Goal: Task Accomplishment & Management: Complete application form

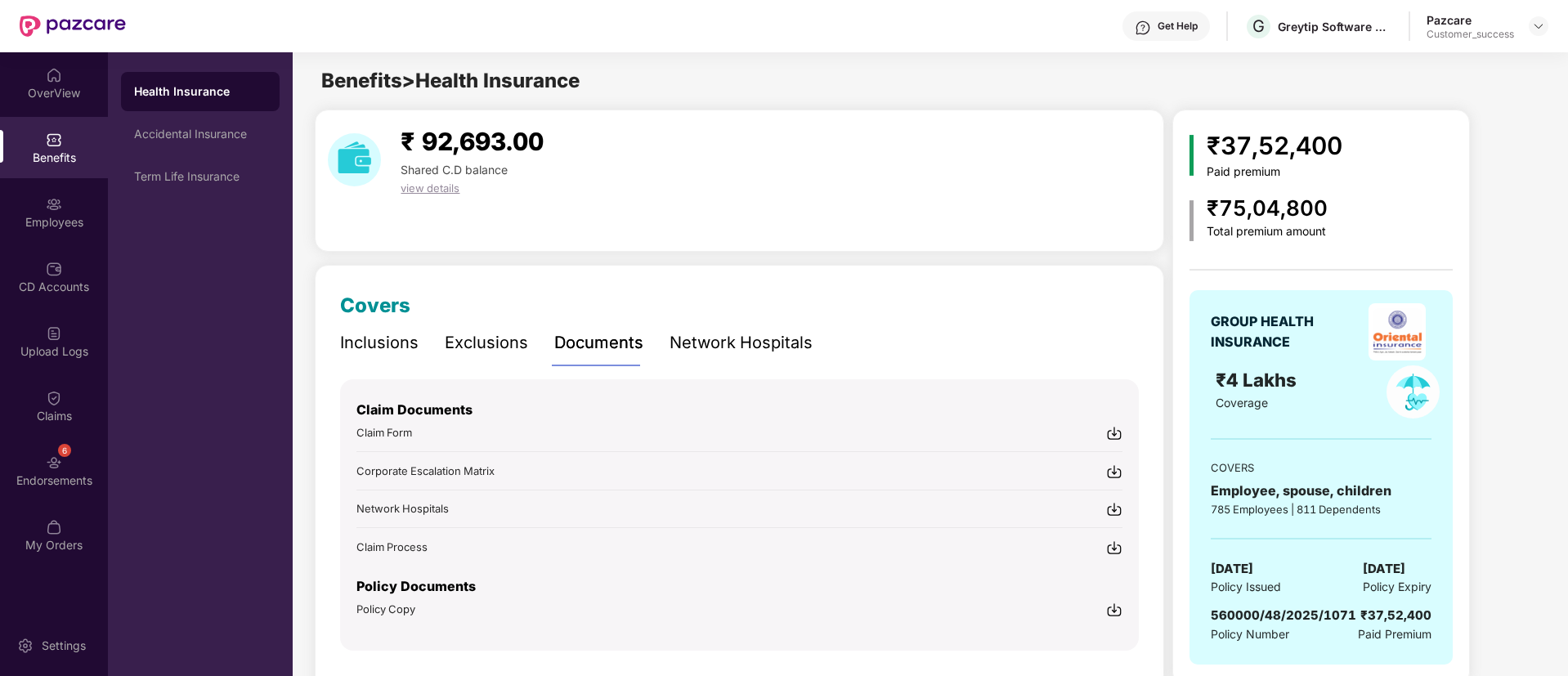
scroll to position [51, 0]
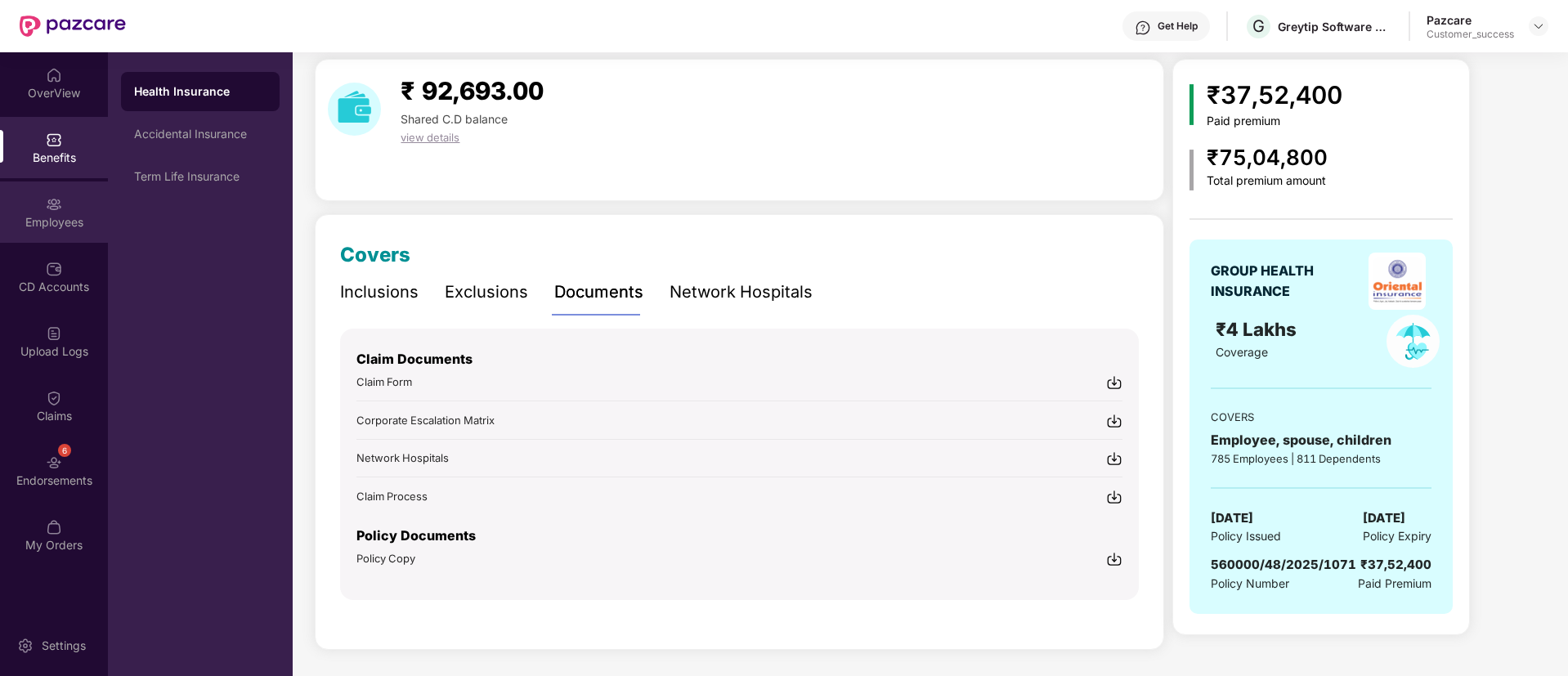
click at [62, 183] on div "Employees" at bounding box center [54, 212] width 108 height 62
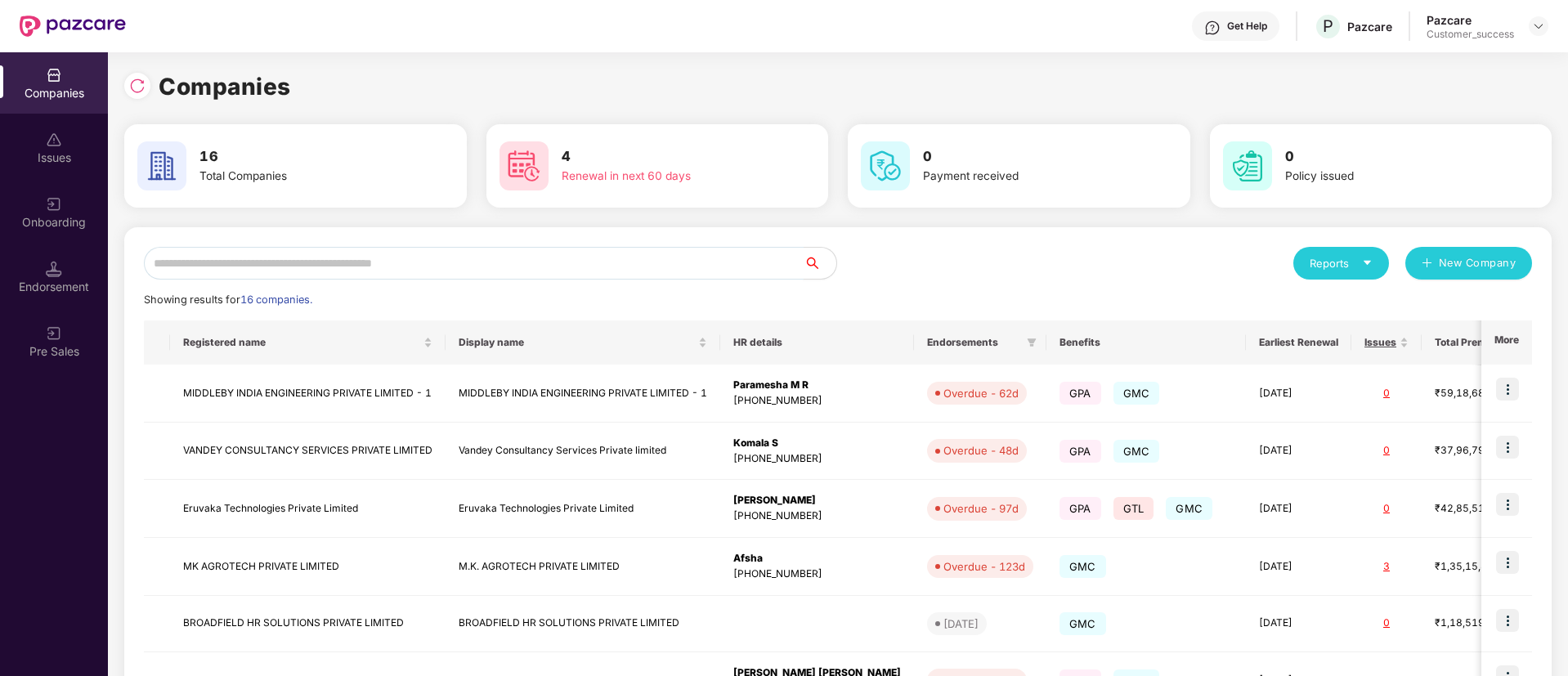
click at [409, 265] on input "text" at bounding box center [474, 263] width 660 height 33
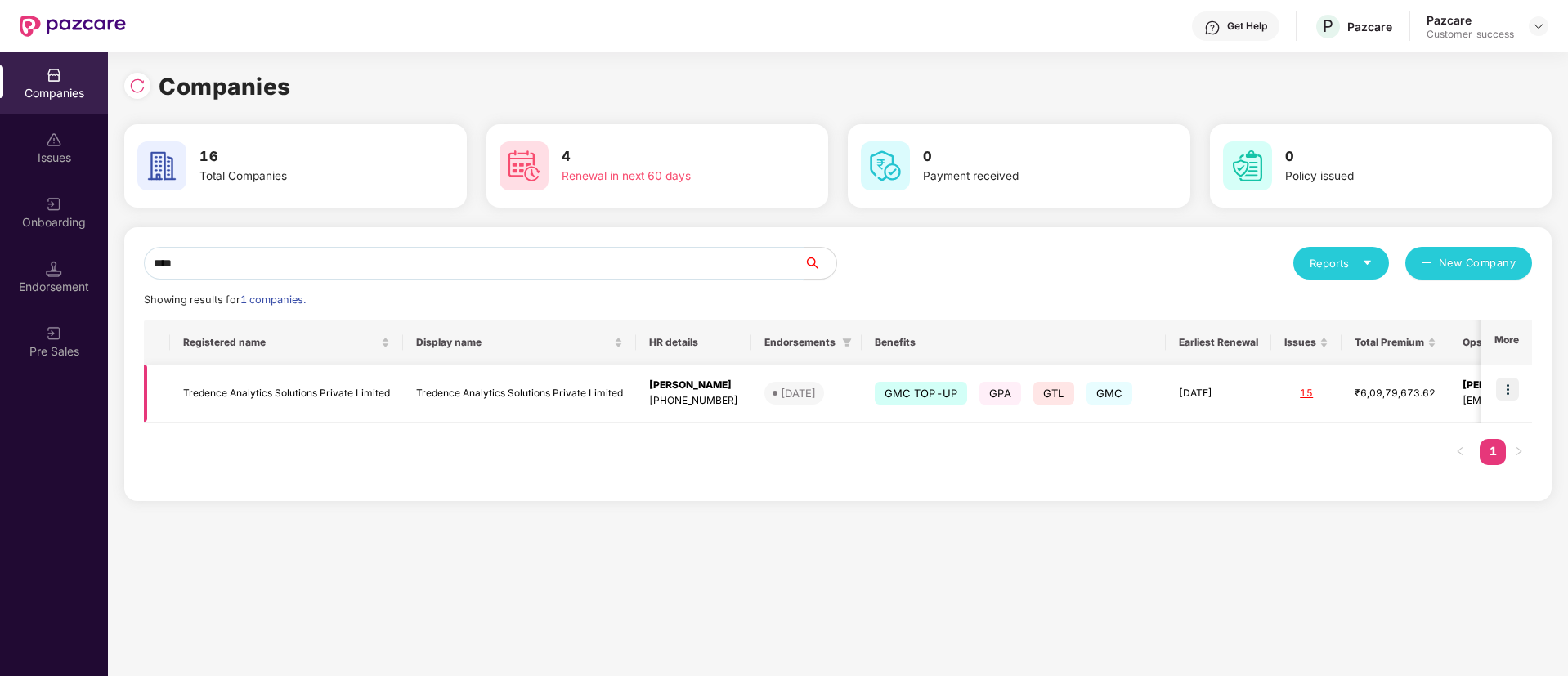
type input "****"
click at [1507, 392] on img at bounding box center [1507, 389] width 23 height 23
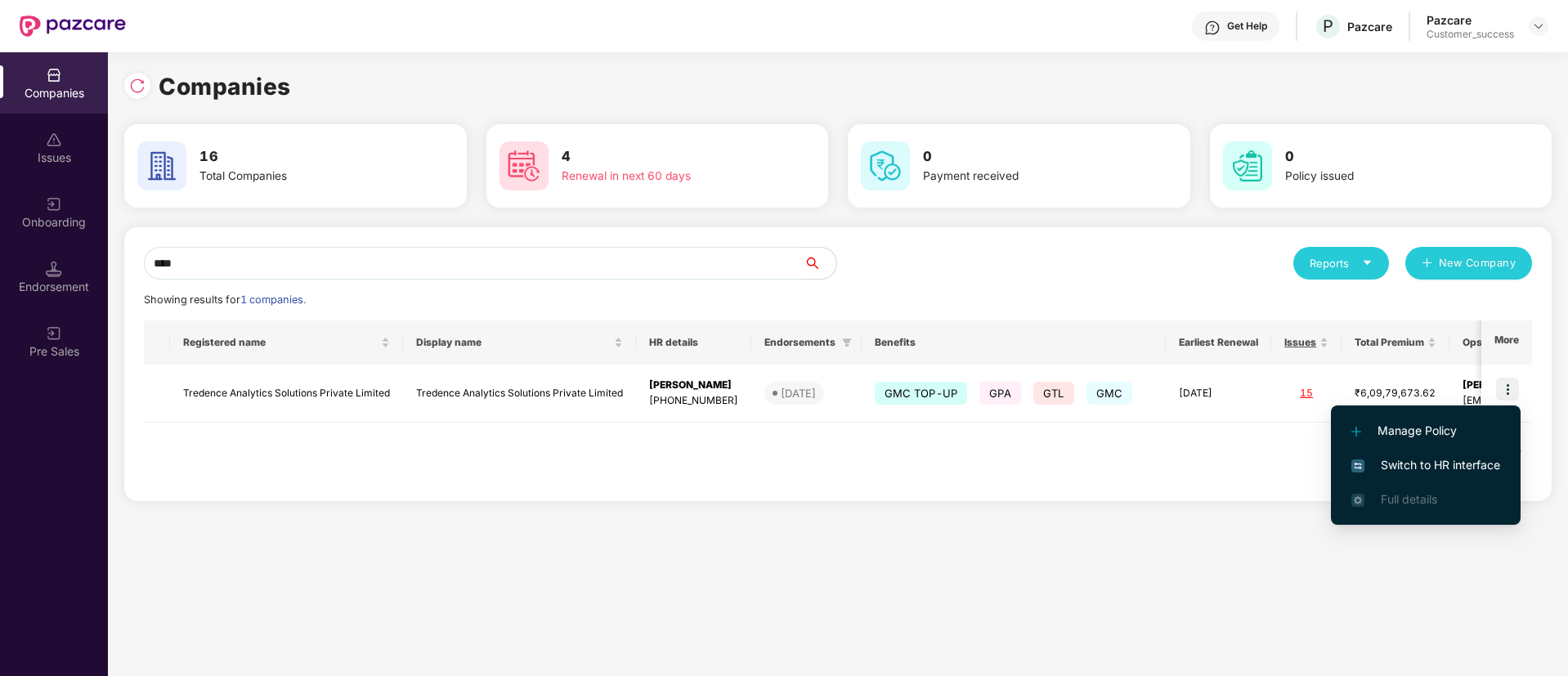
click at [1400, 465] on span "Switch to HR interface" at bounding box center [1426, 464] width 149 height 18
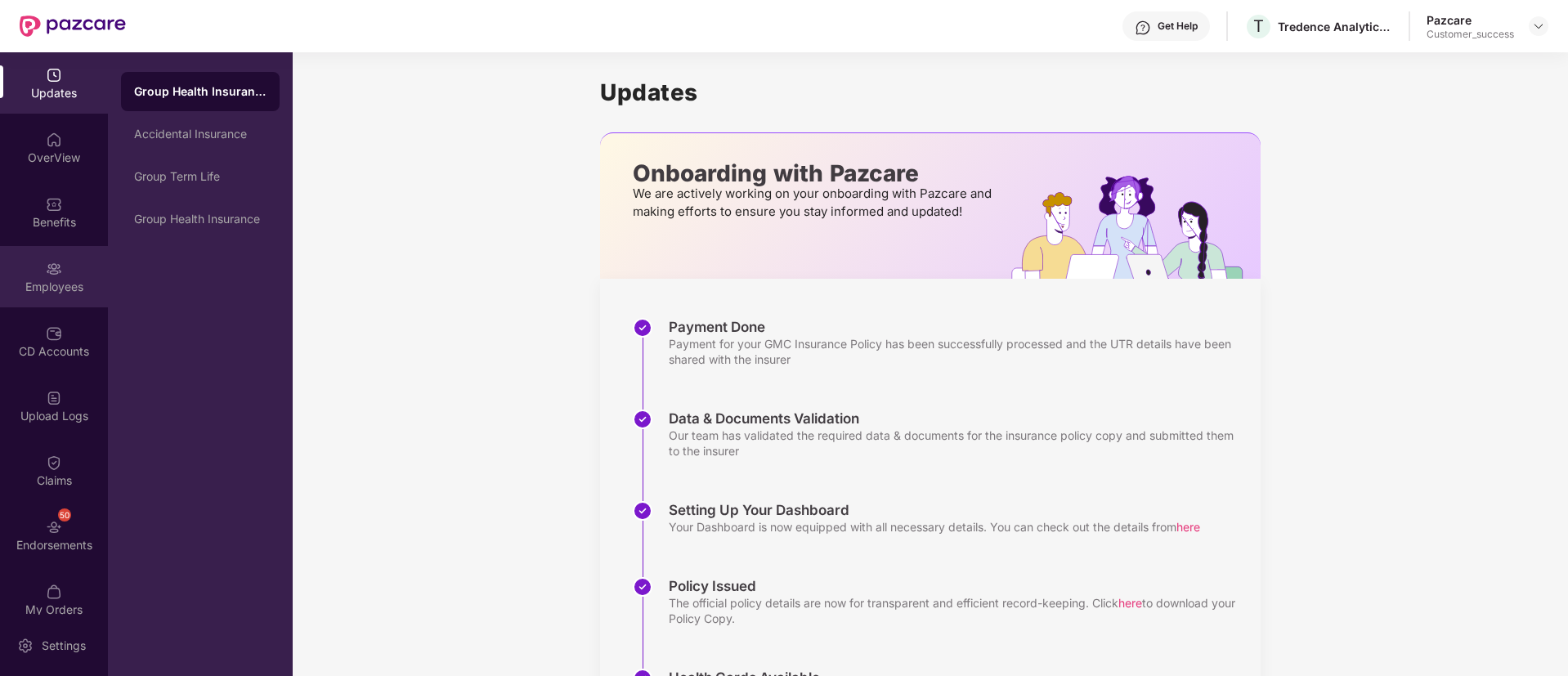
click at [40, 276] on div "Employees" at bounding box center [54, 276] width 108 height 62
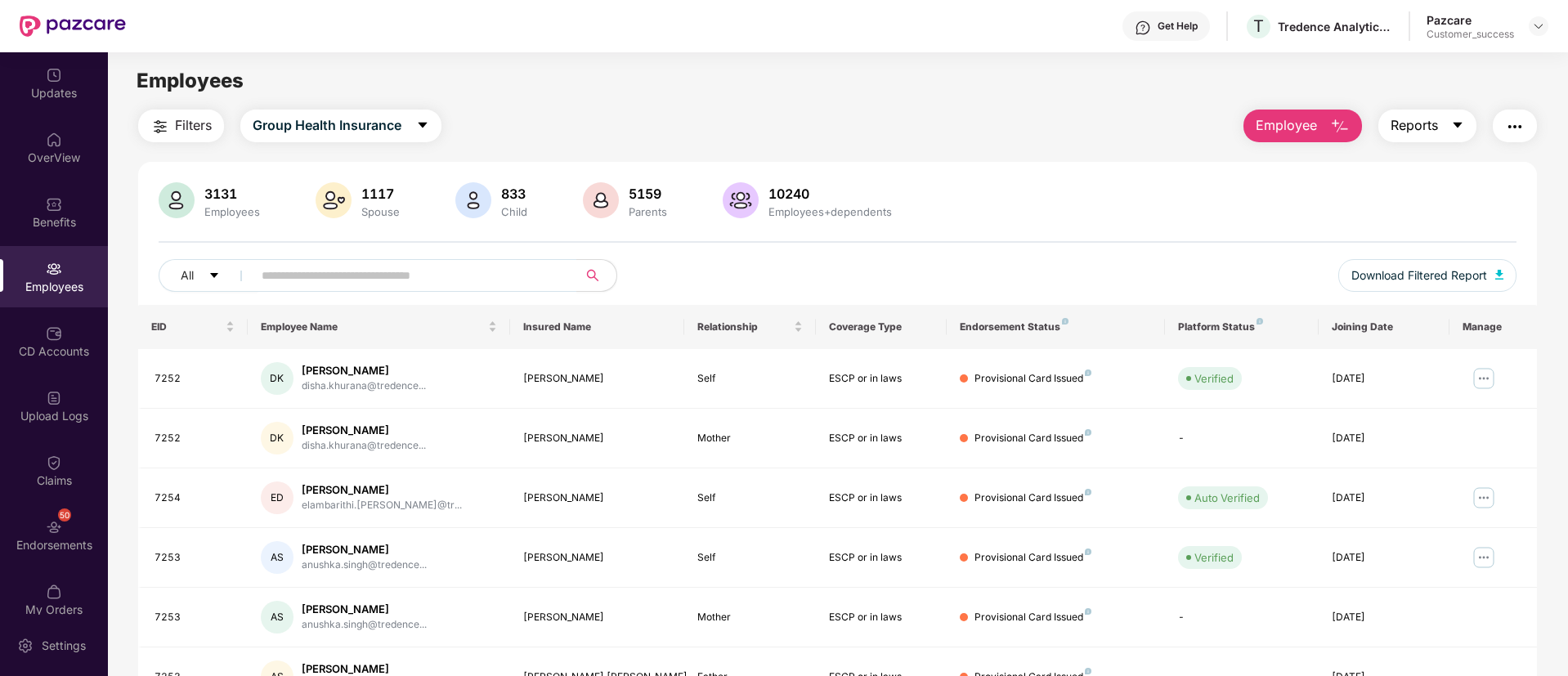
click at [1451, 122] on icon "caret-down" at bounding box center [1458, 126] width 13 height 13
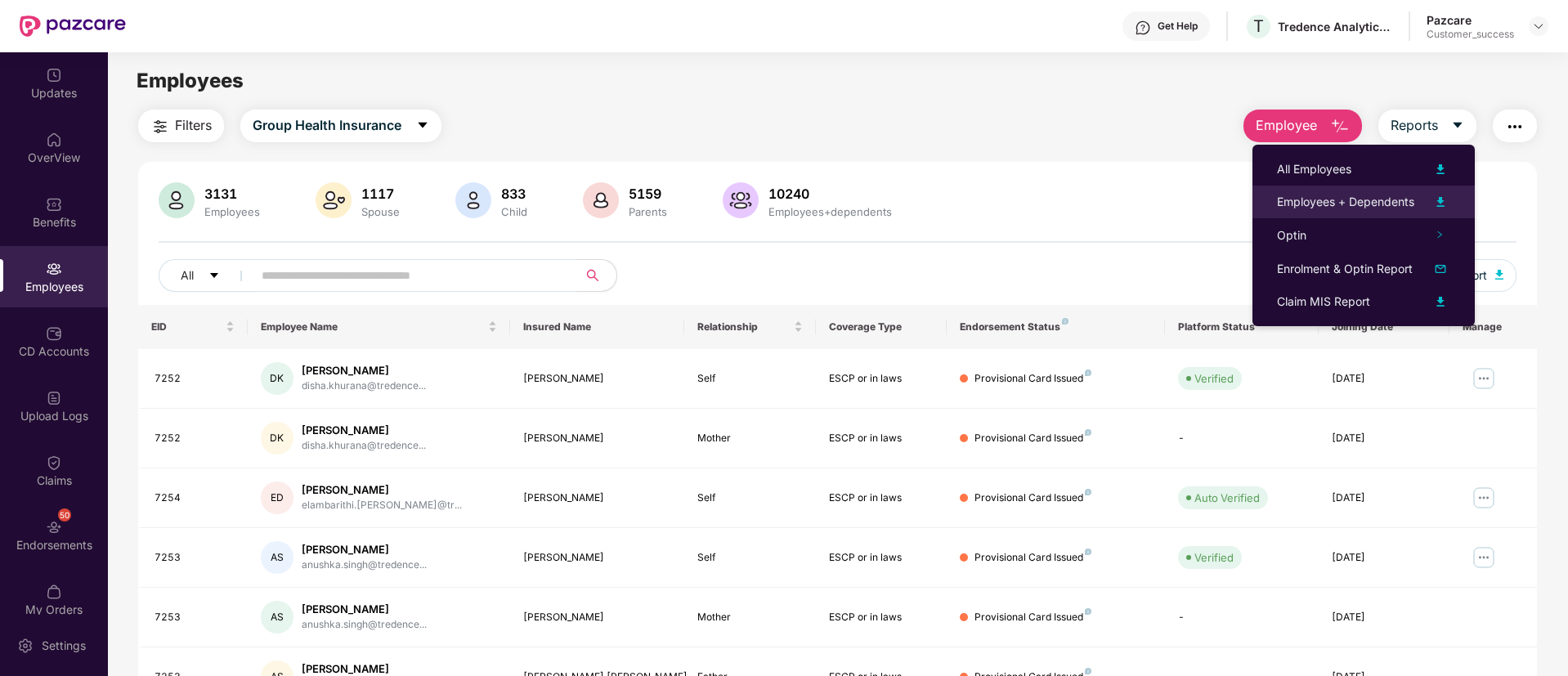
click at [1452, 203] on li "Employees + Dependents" at bounding box center [1364, 201] width 223 height 33
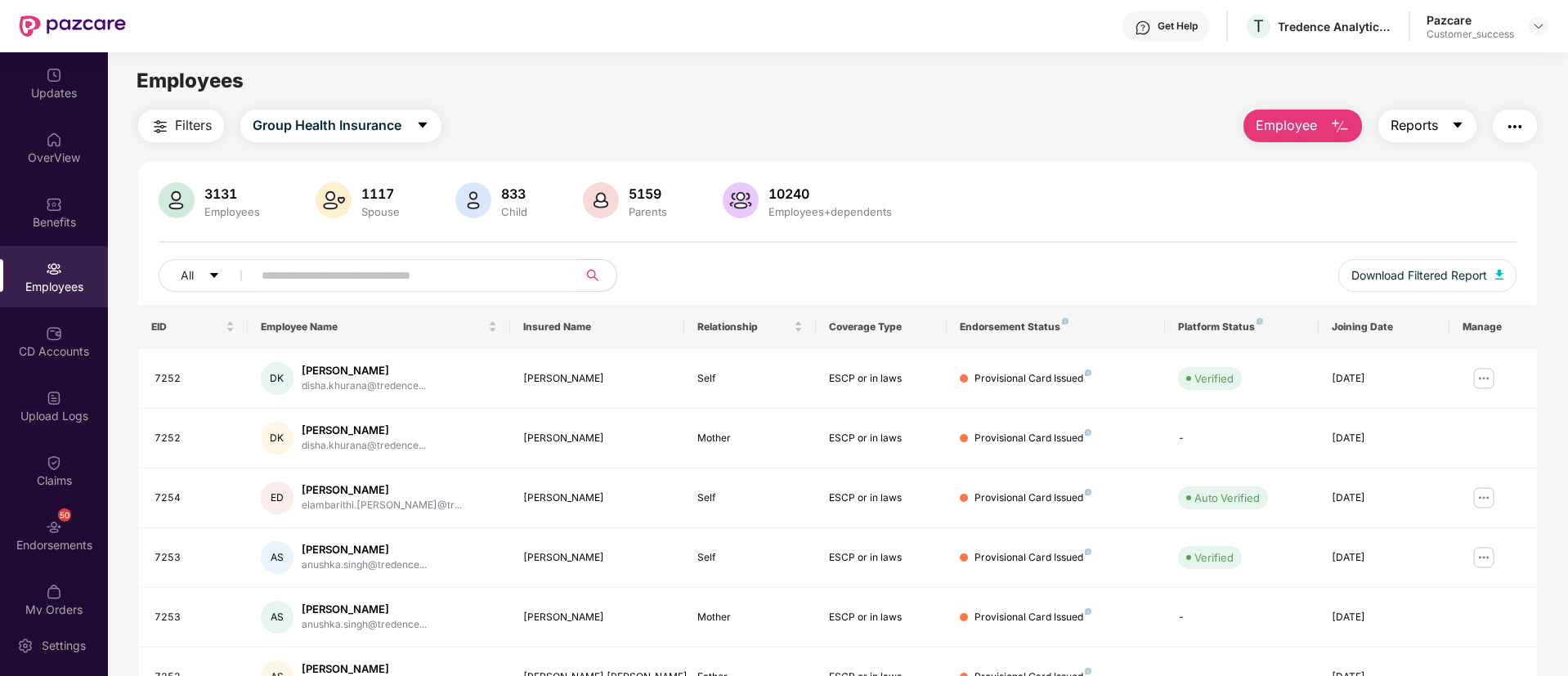
click at [1462, 132] on span "caret-down" at bounding box center [1458, 126] width 13 height 14
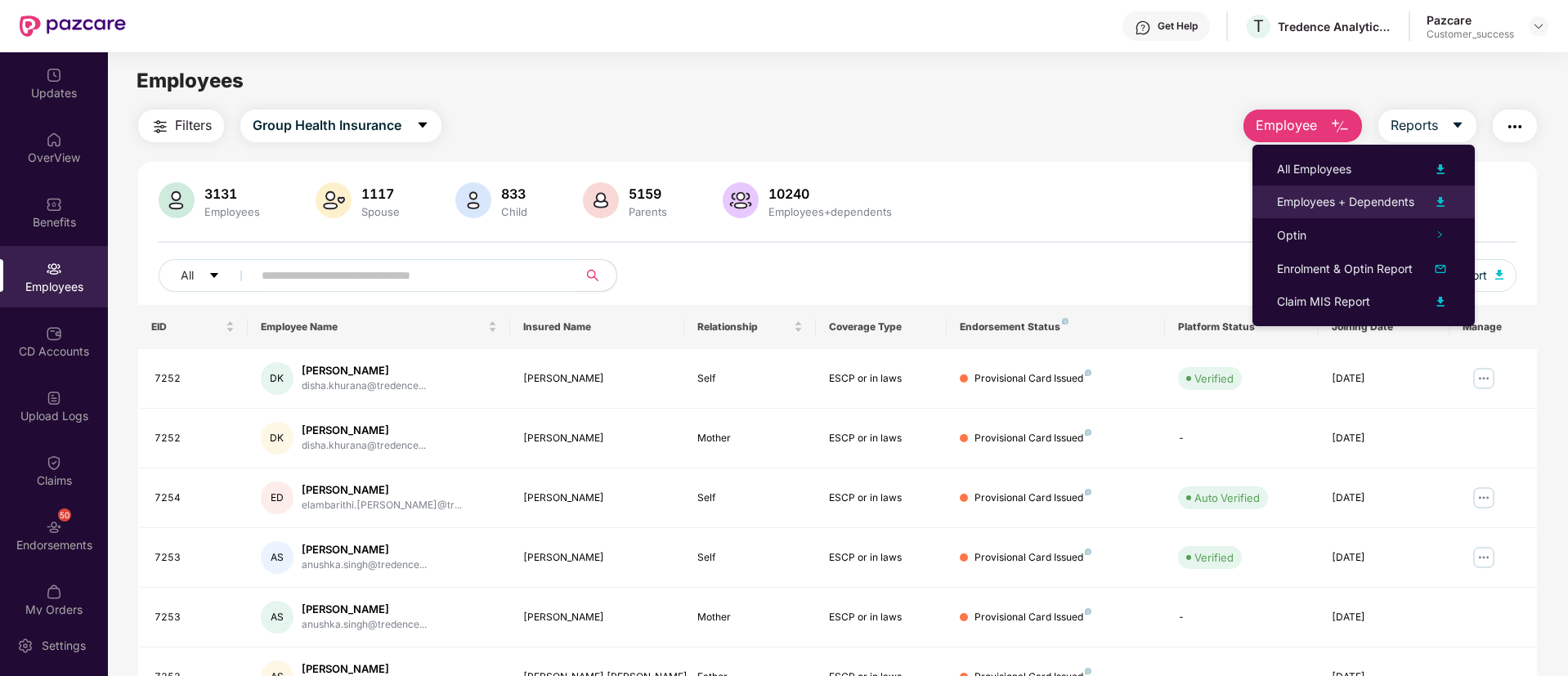
click at [1436, 201] on img at bounding box center [1440, 201] width 19 height 19
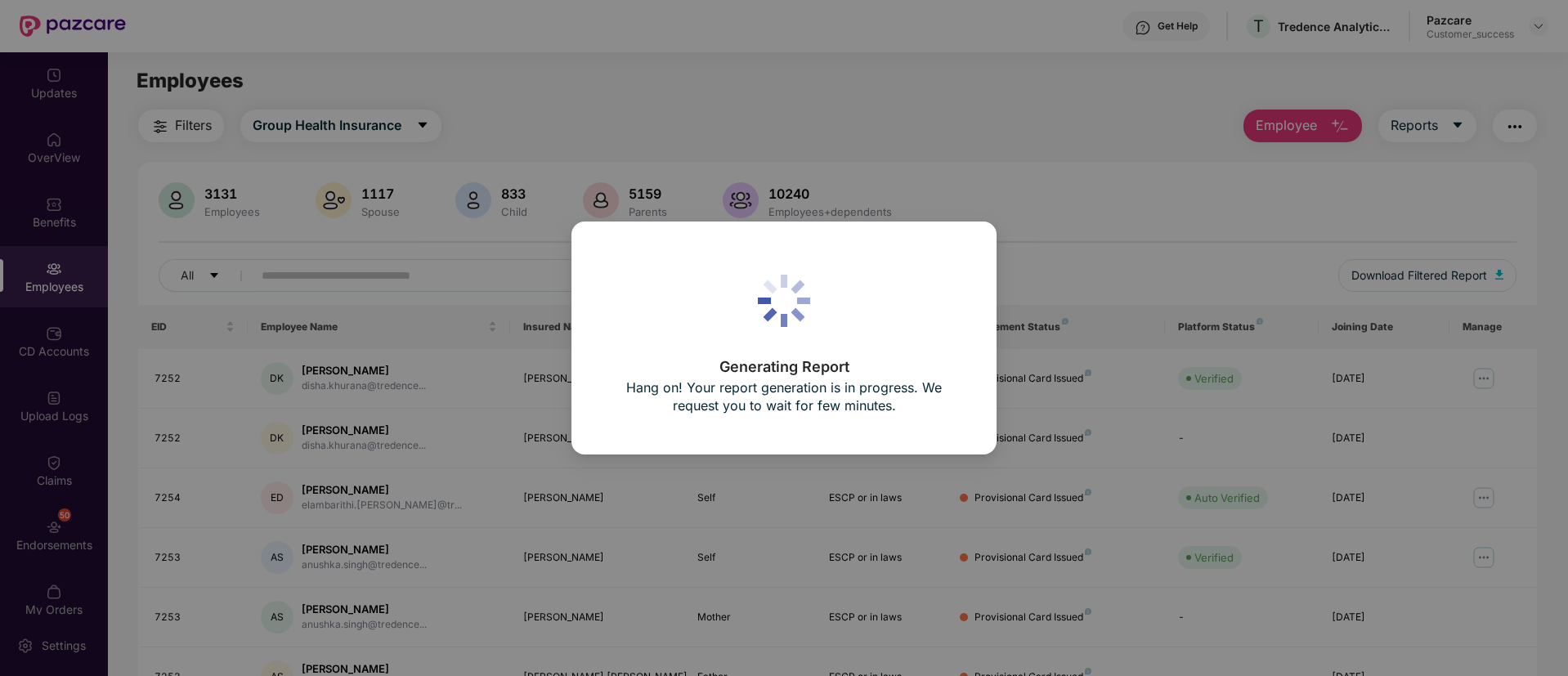
click at [1436, 201] on div "Generating Report Hang on! Your report generation is in progress. We request yo…" at bounding box center [784, 338] width 1568 height 676
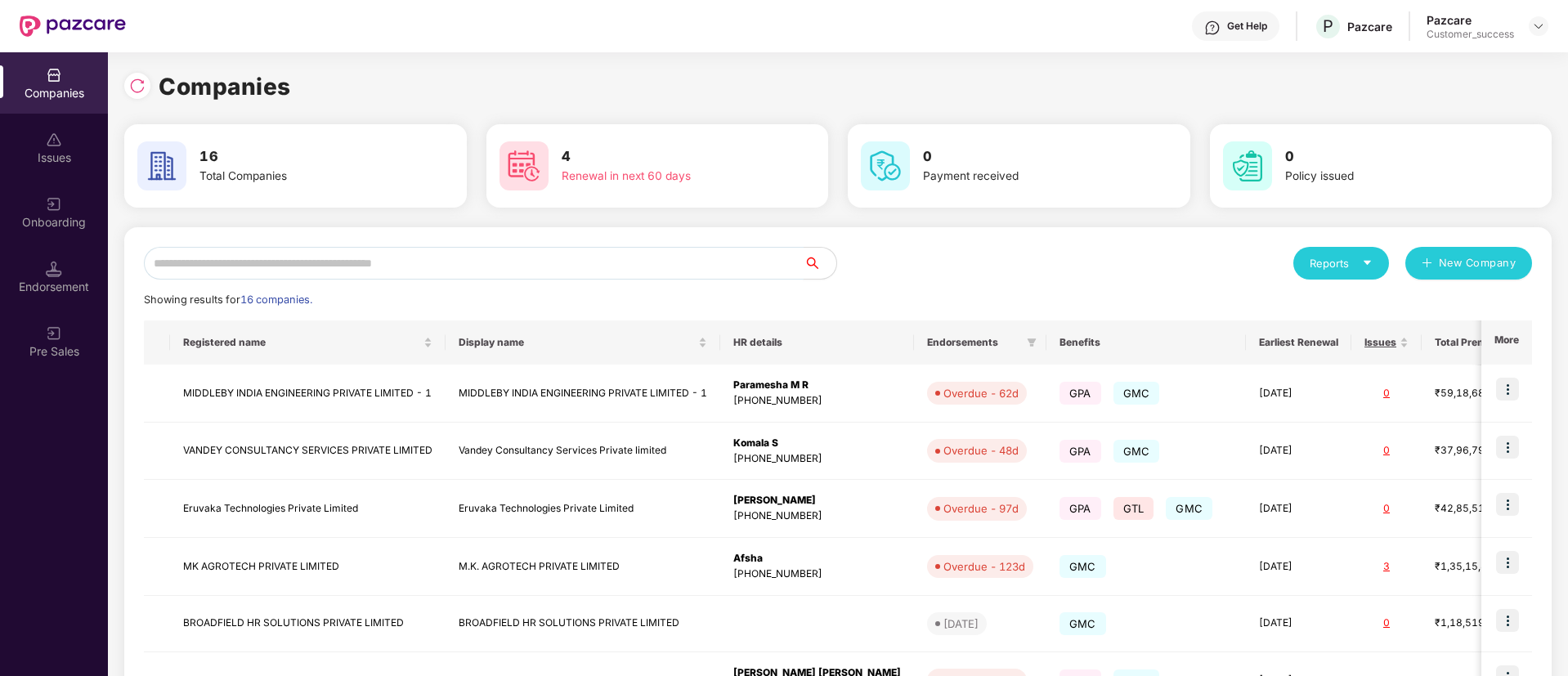
click at [393, 268] on input "text" at bounding box center [474, 263] width 660 height 33
click at [50, 223] on div "Onboarding" at bounding box center [54, 222] width 108 height 16
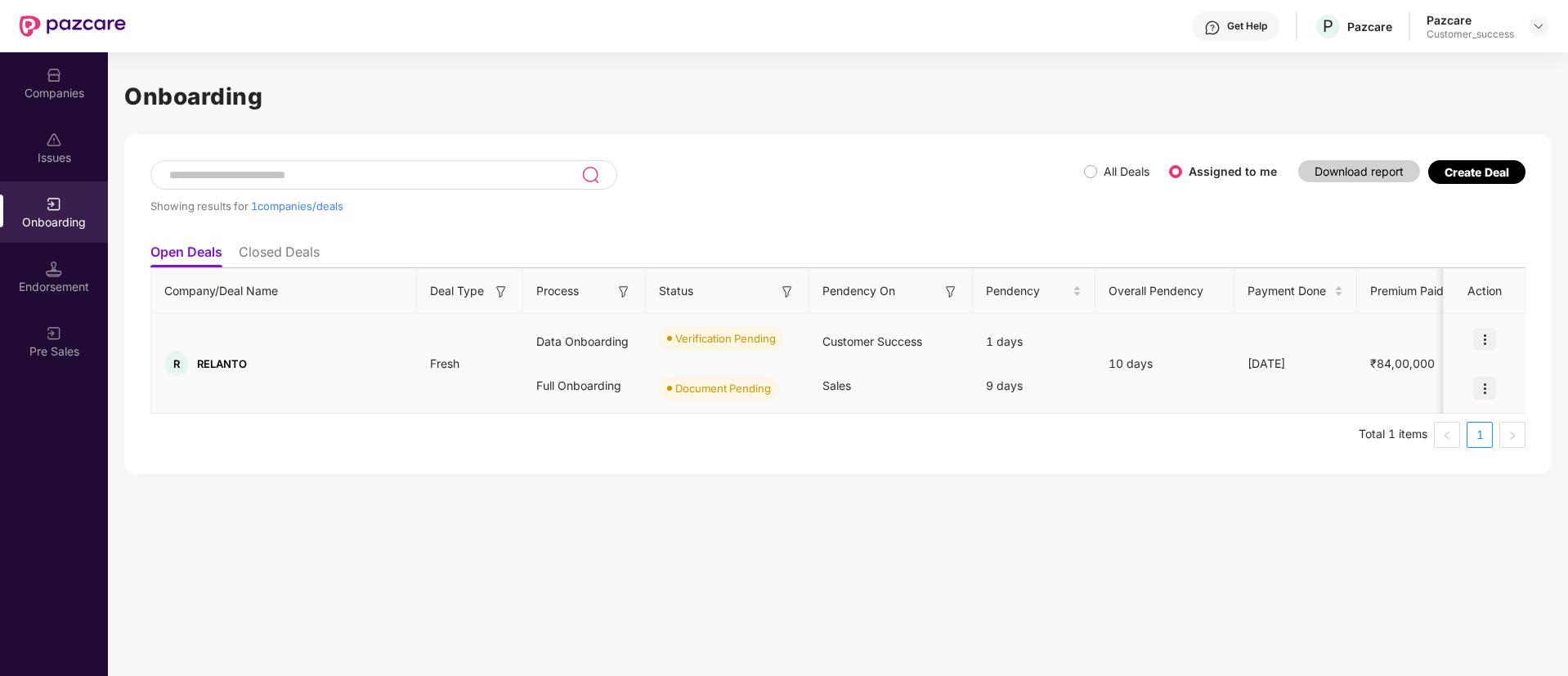
click at [1492, 335] on img at bounding box center [1485, 339] width 23 height 23
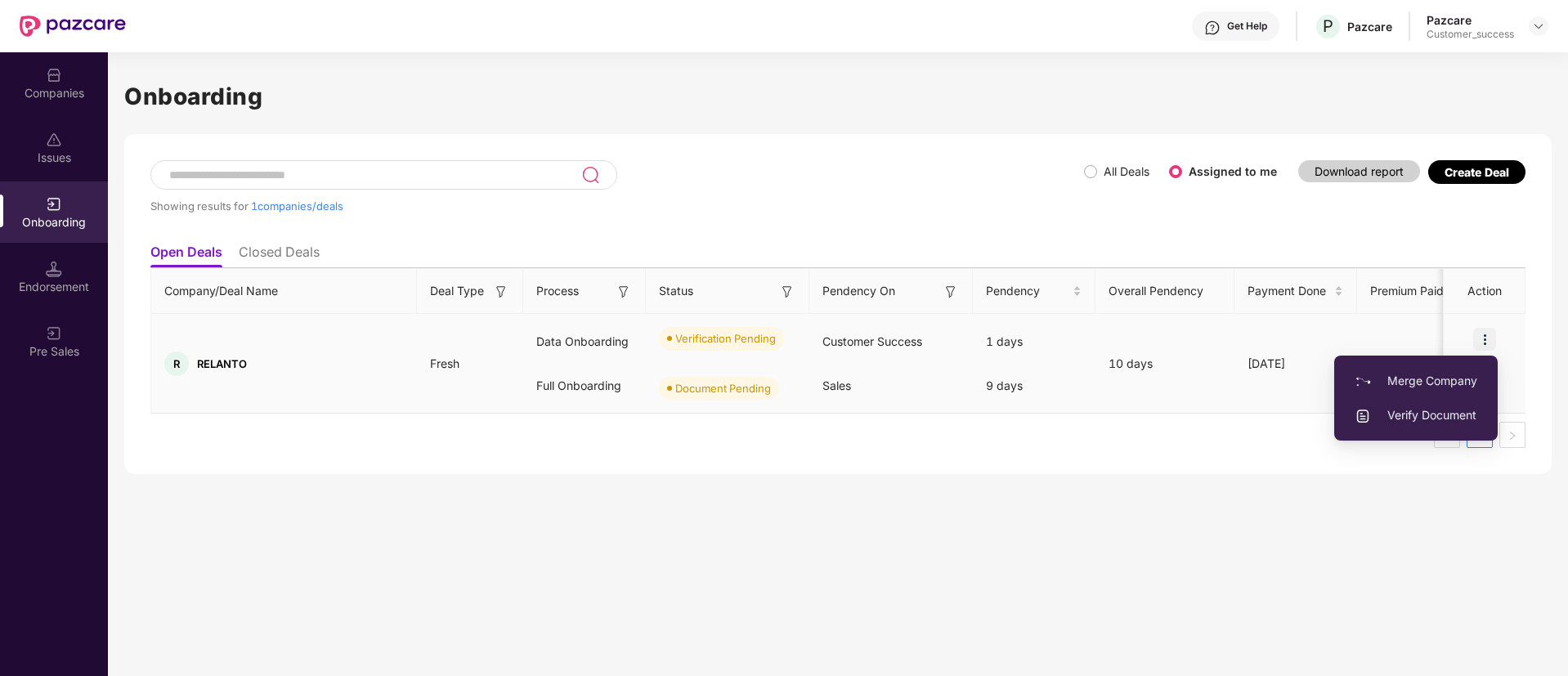
click at [1410, 416] on span "Verify Document" at bounding box center [1415, 415] width 122 height 18
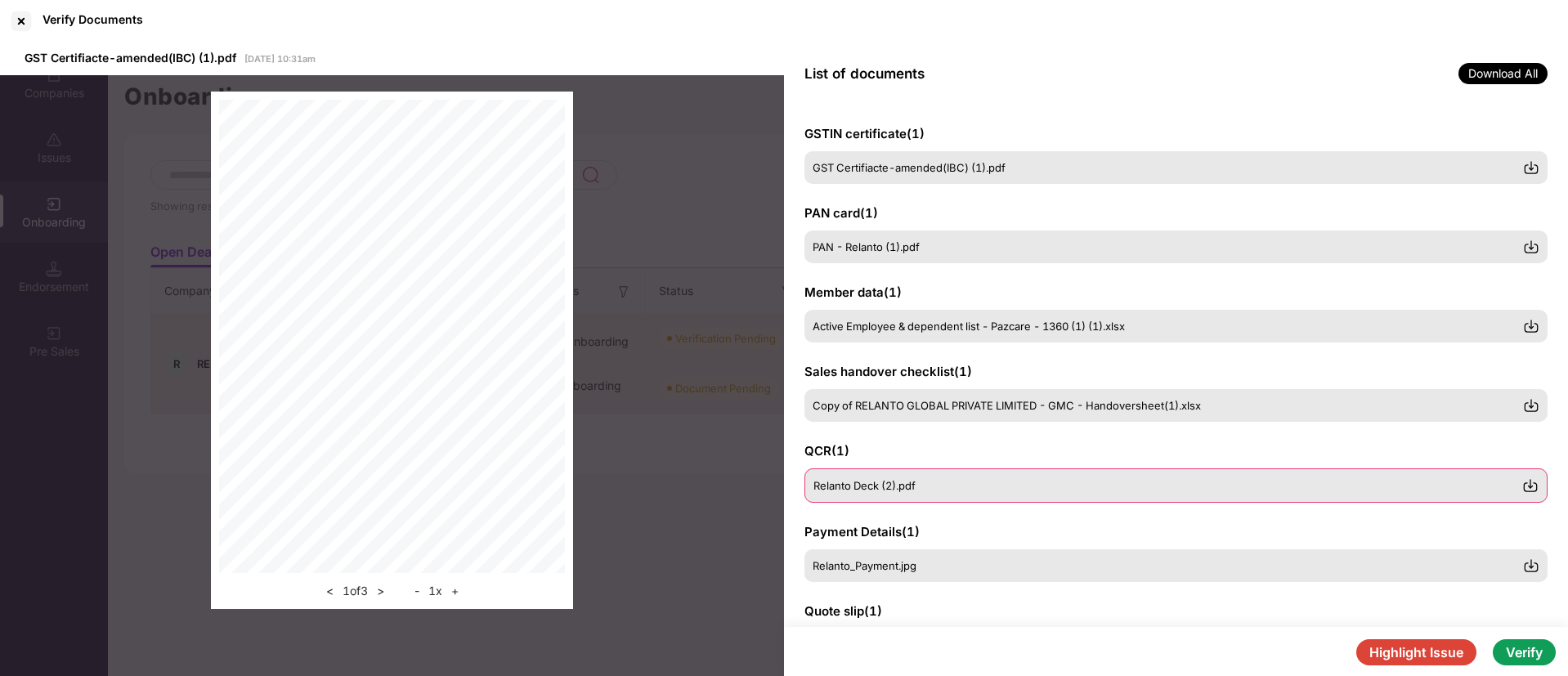
click at [950, 485] on div "Relanto Deck (2).pdf" at bounding box center [1168, 486] width 709 height 13
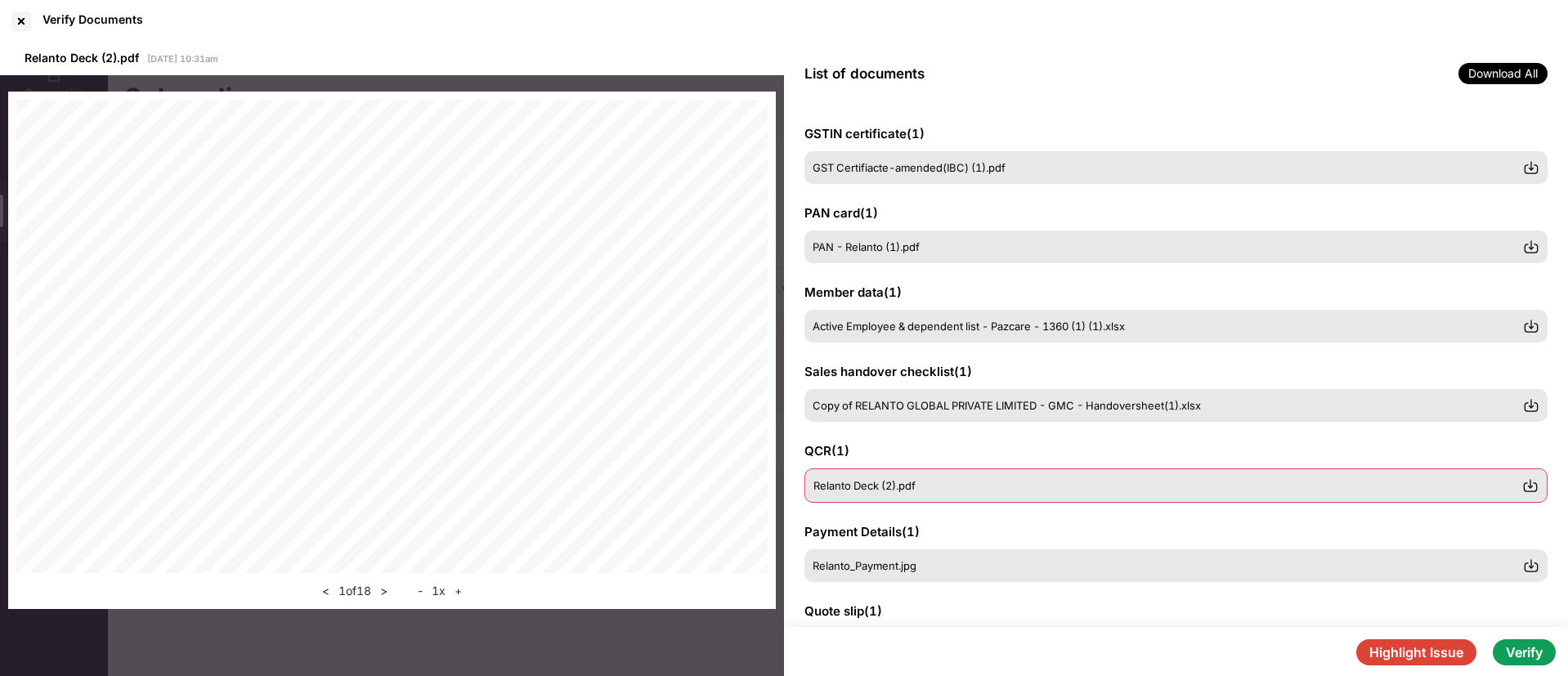
scroll to position [17, 0]
click at [384, 594] on button ">" at bounding box center [384, 591] width 17 height 19
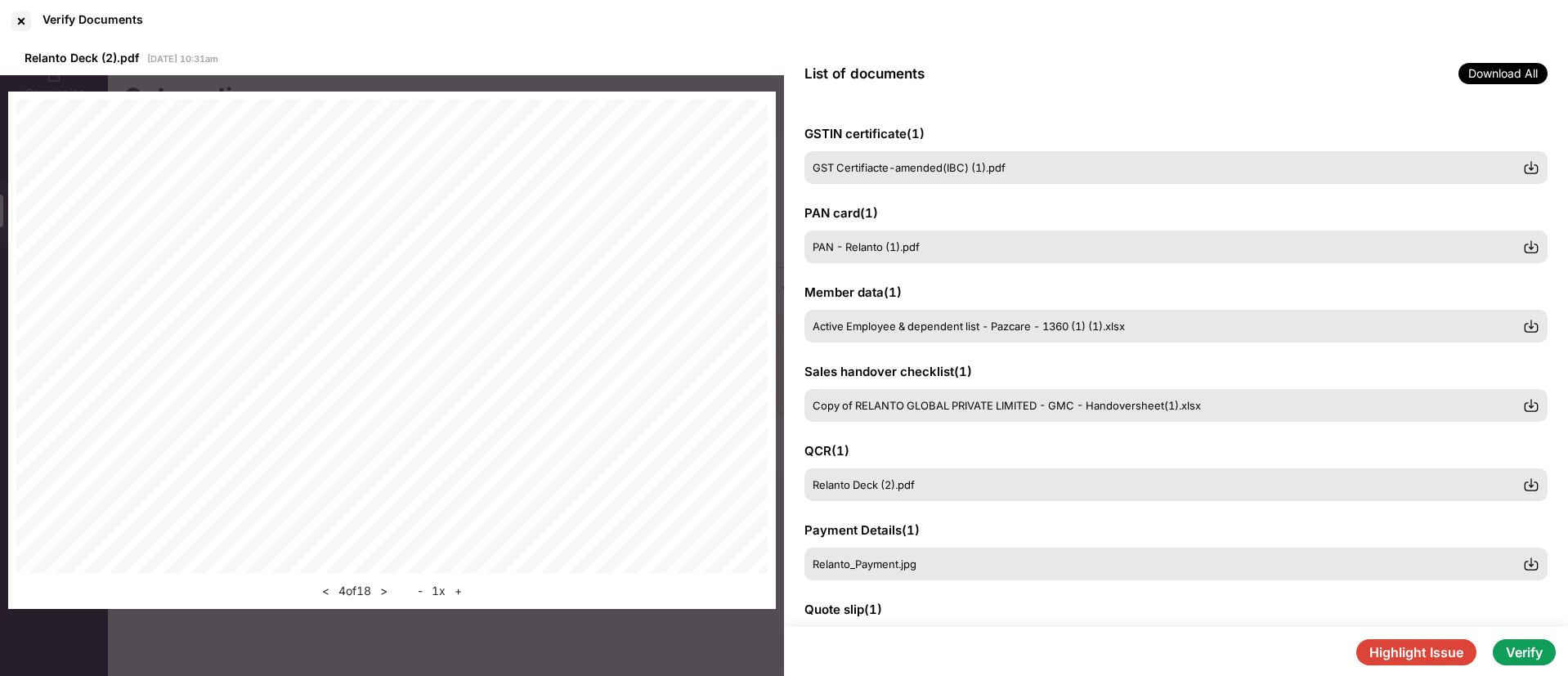
click at [384, 594] on button ">" at bounding box center [384, 591] width 17 height 19
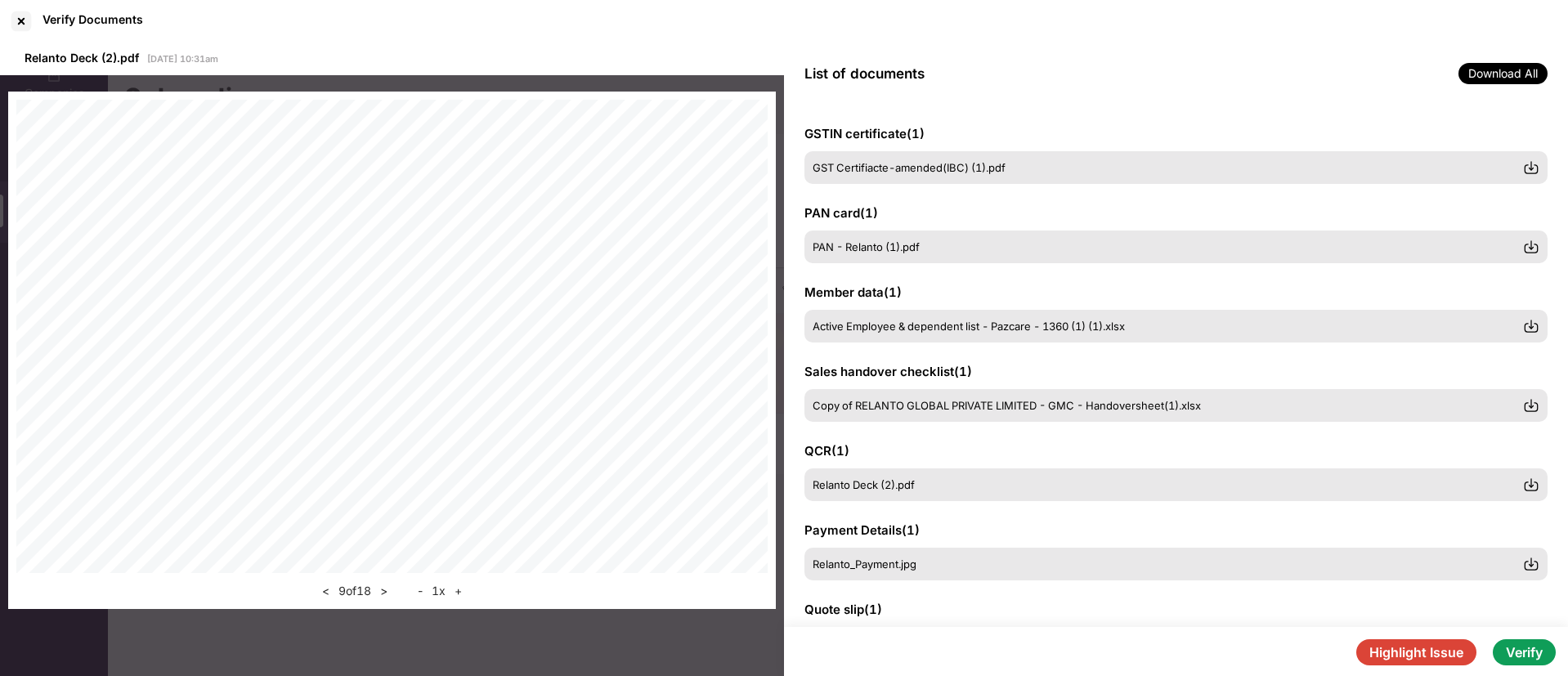
click at [384, 594] on button ">" at bounding box center [384, 591] width 17 height 19
click at [384, 594] on button ">" at bounding box center [388, 591] width 17 height 19
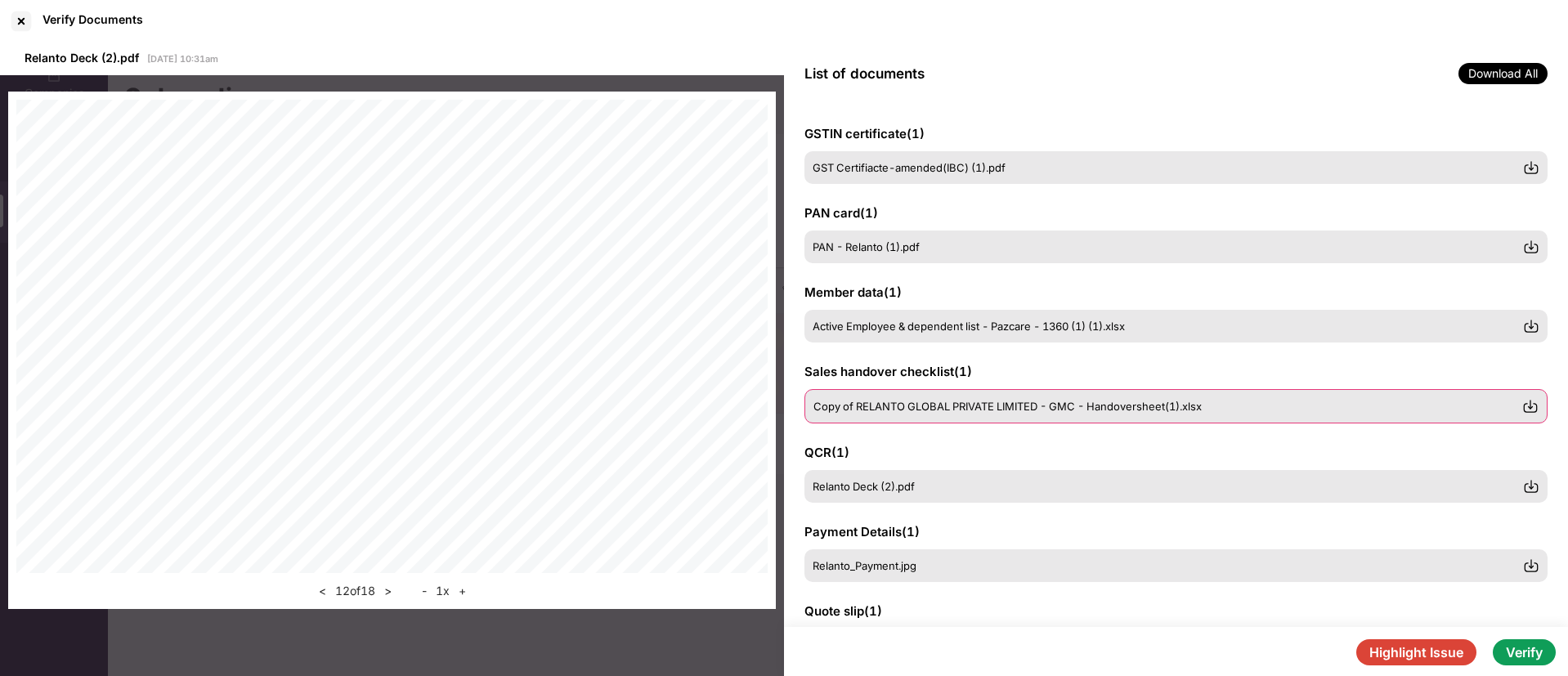
click at [989, 402] on span "Copy of RELANTO GLOBAL PRIVATE LIMITED - GMC - Handoversheet(1).xlsx" at bounding box center [1007, 406] width 389 height 13
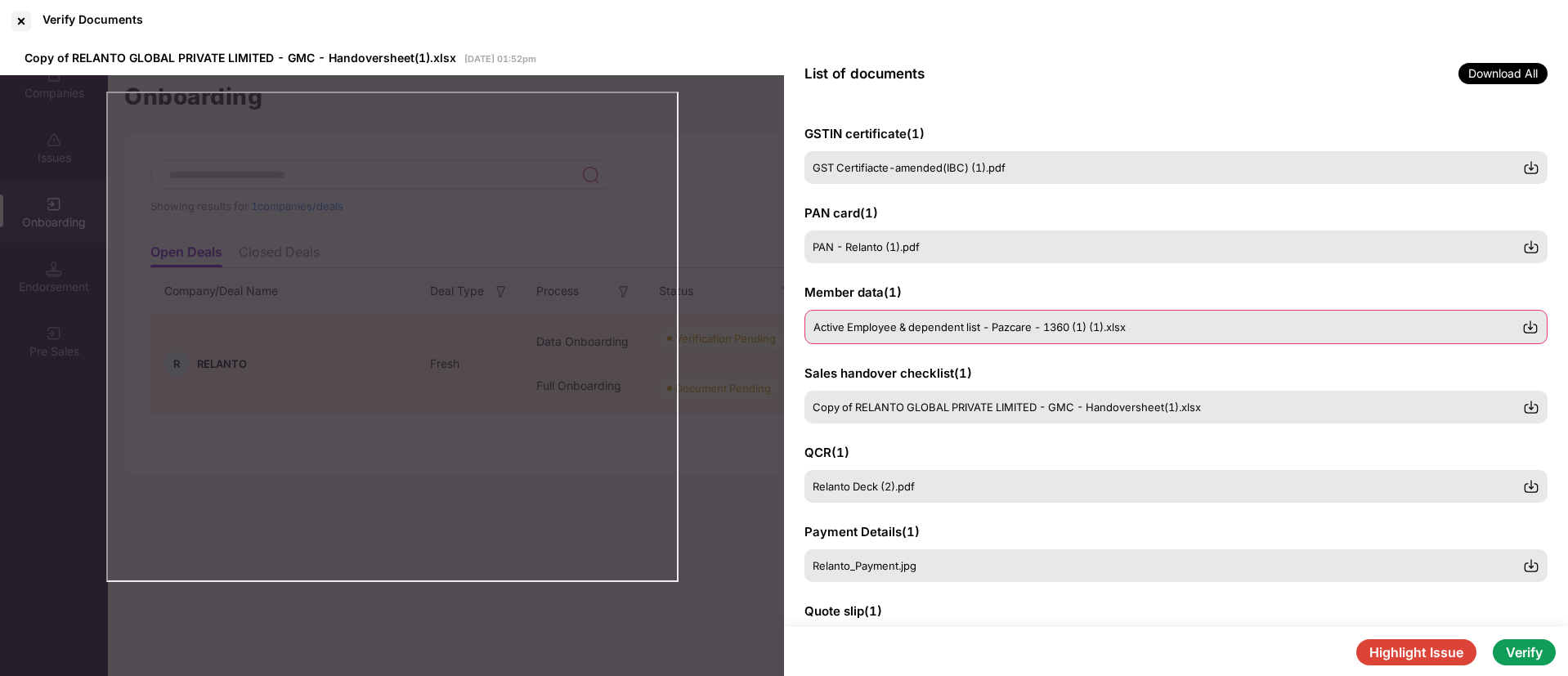
click at [1533, 322] on img at bounding box center [1530, 326] width 16 height 16
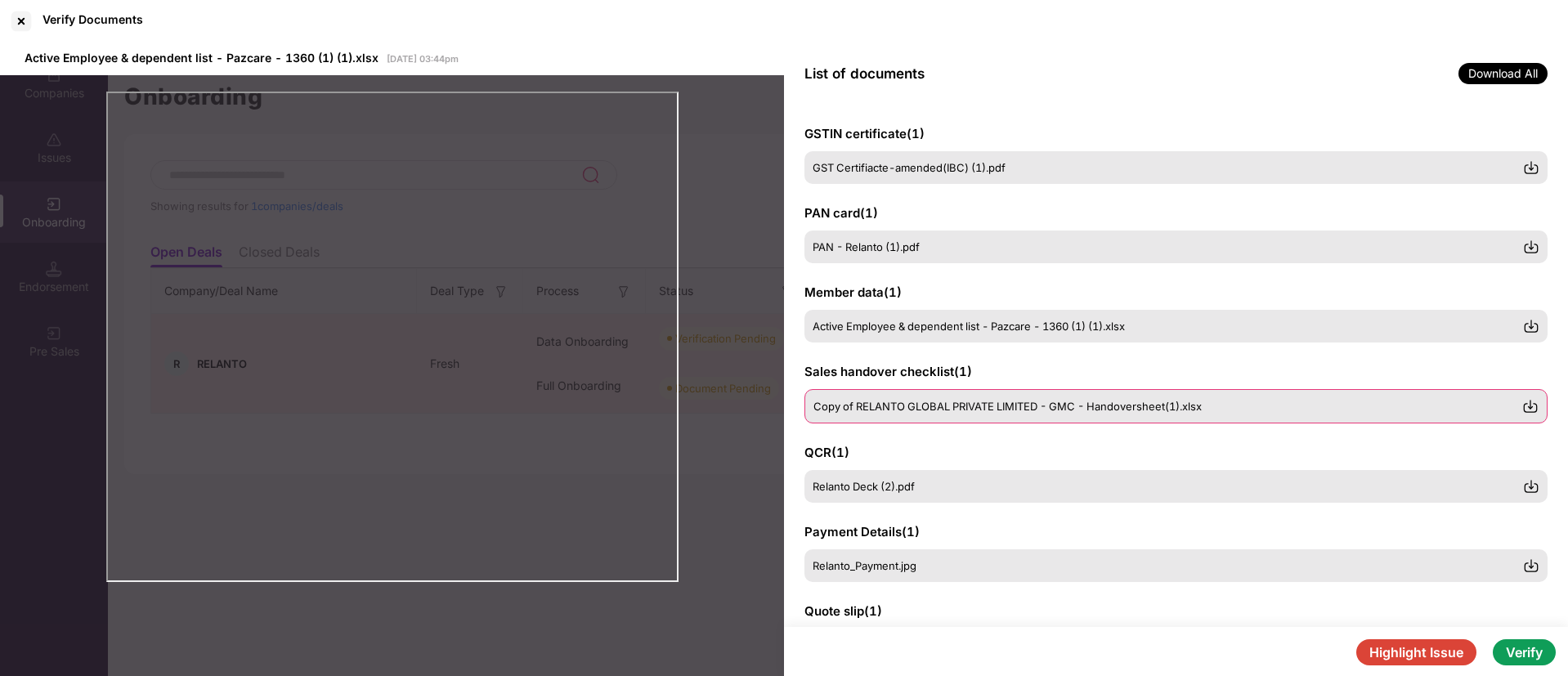
click at [944, 420] on div "Copy of RELANTO GLOBAL PRIVATE LIMITED - GMC - Handoversheet(1).xlsx" at bounding box center [1176, 406] width 744 height 35
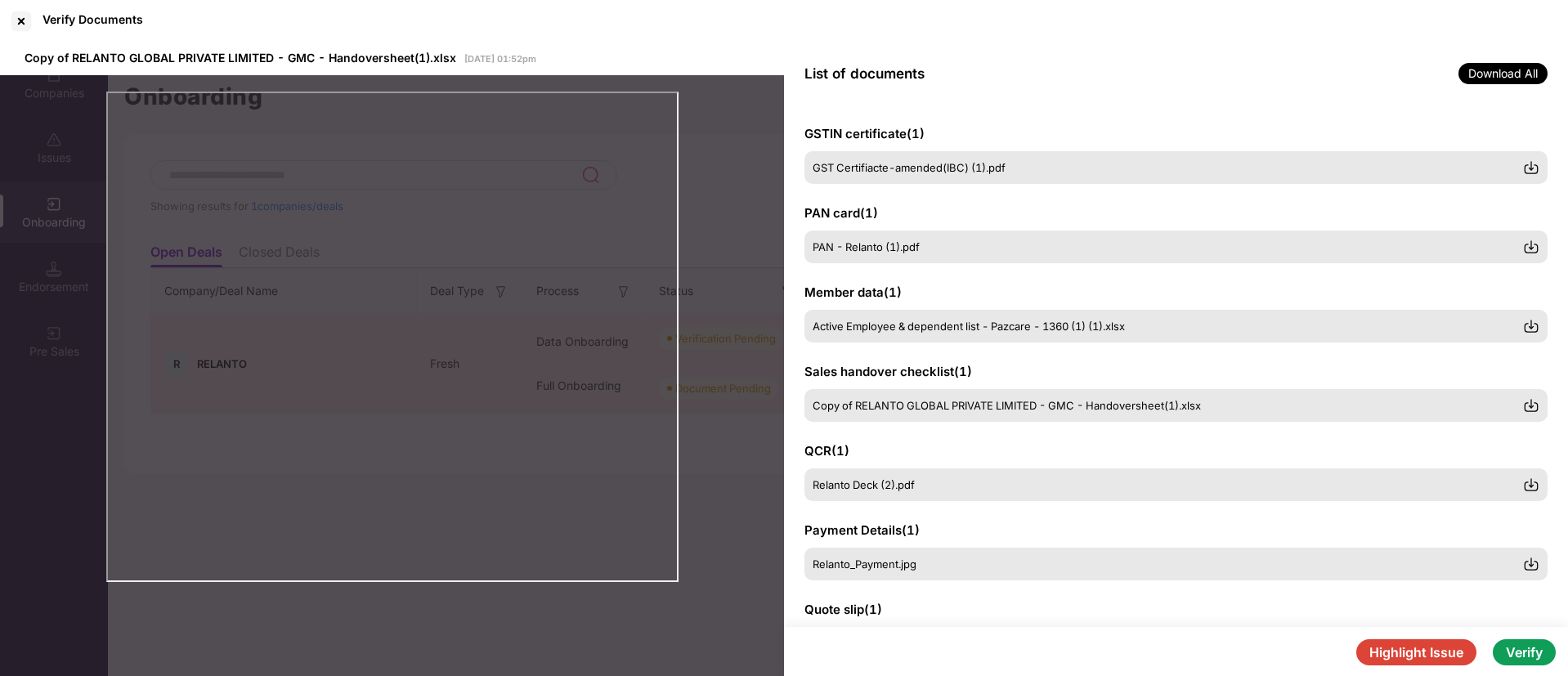
click at [1393, 660] on button "Highlight Issue" at bounding box center [1416, 652] width 121 height 26
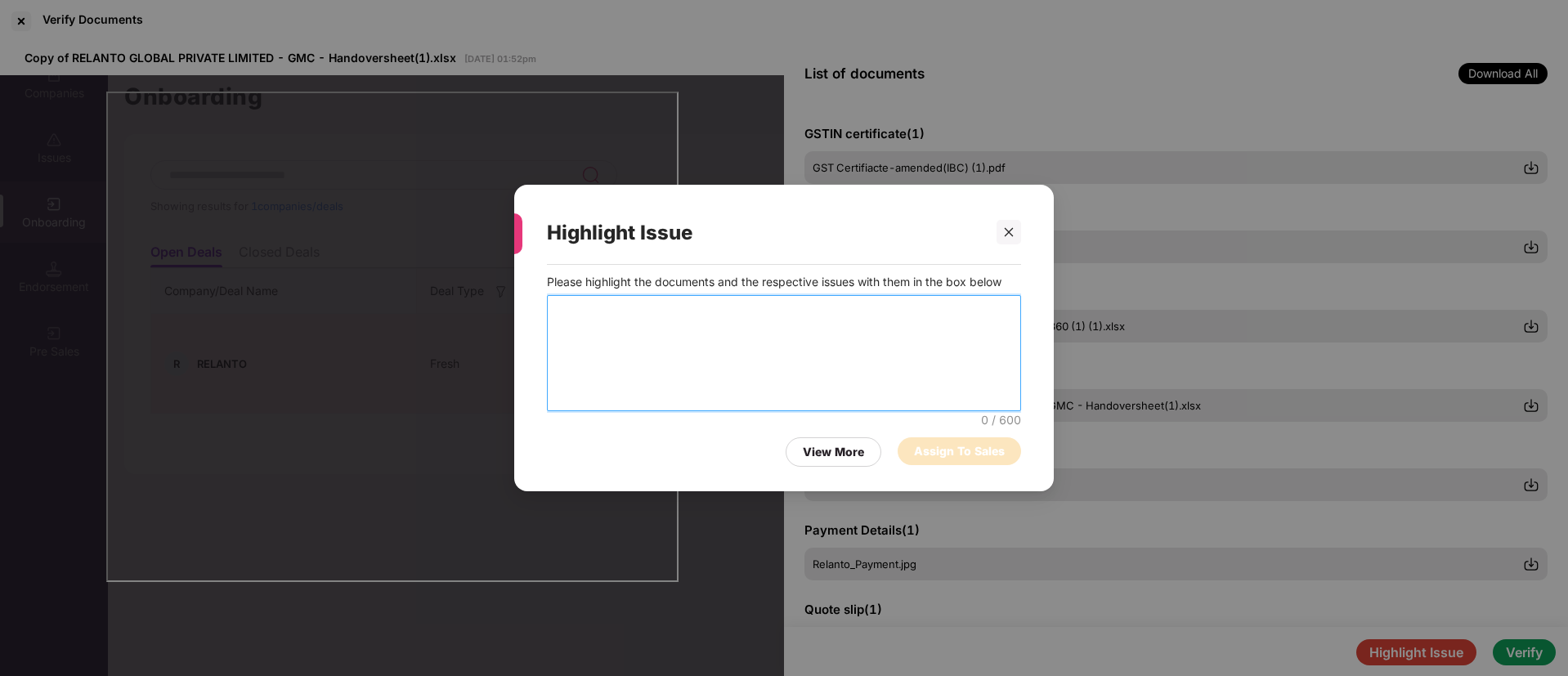
click at [715, 313] on textarea at bounding box center [784, 353] width 475 height 116
click at [1010, 230] on icon "close" at bounding box center [1009, 233] width 9 height 9
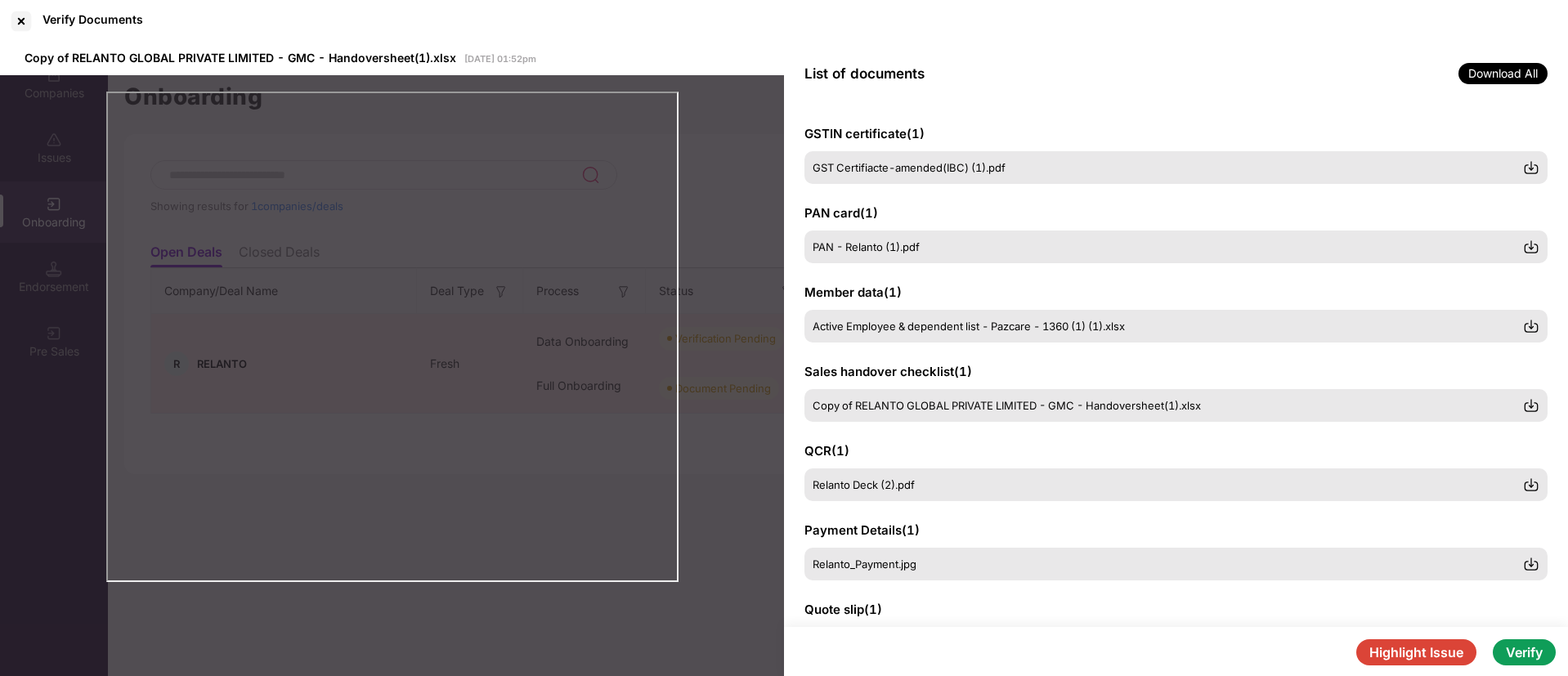
click at [1387, 643] on button "Highlight Issue" at bounding box center [1416, 652] width 121 height 26
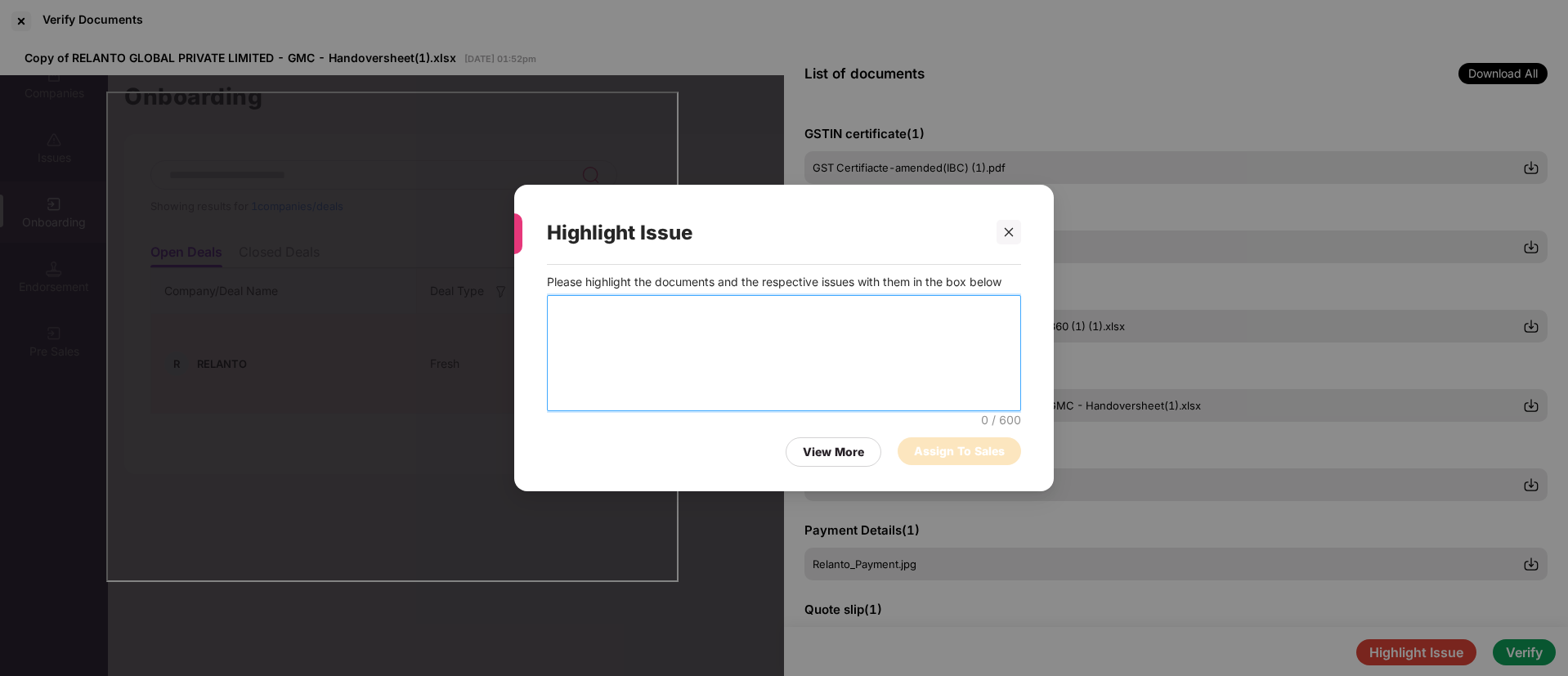
click at [753, 325] on textarea at bounding box center [784, 353] width 475 height 116
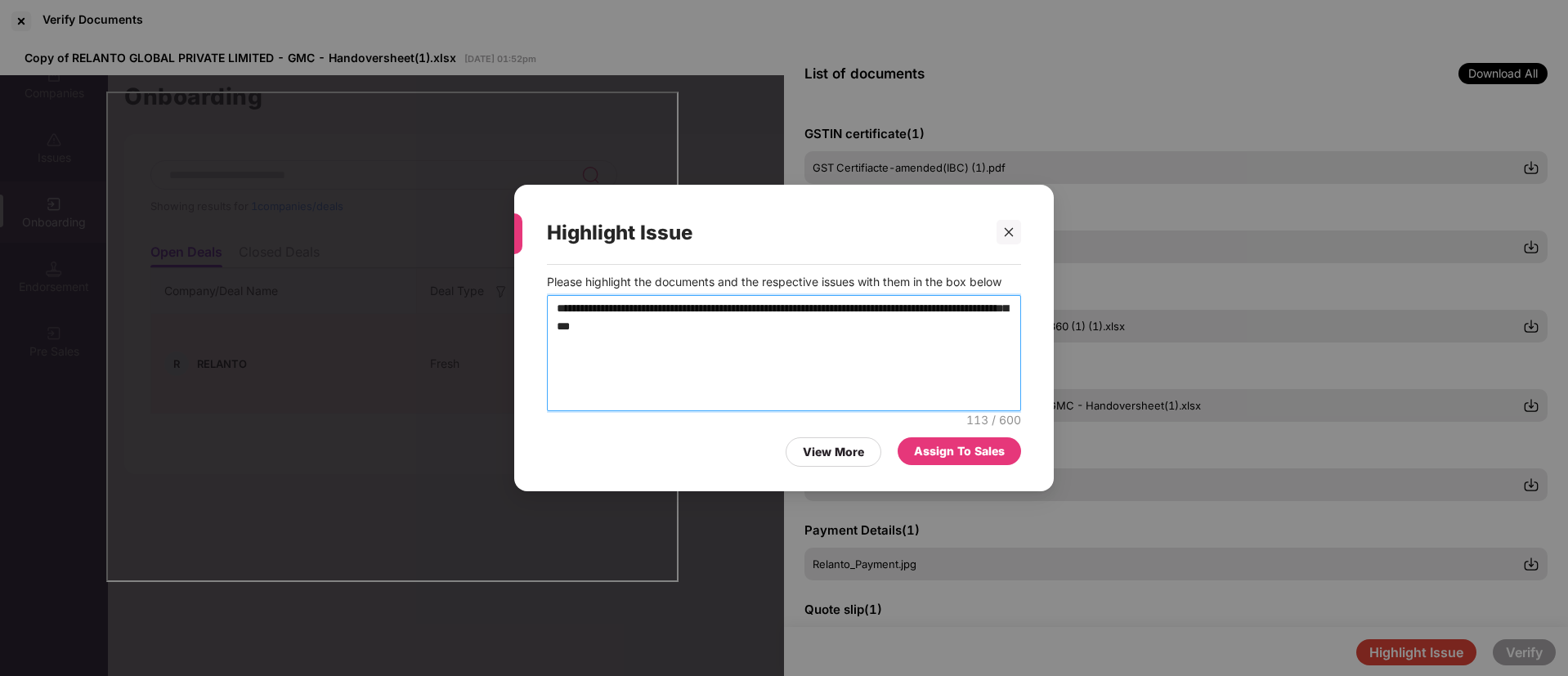
type textarea "**********"
click at [1013, 451] on div "Assign To Sales" at bounding box center [959, 451] width 123 height 28
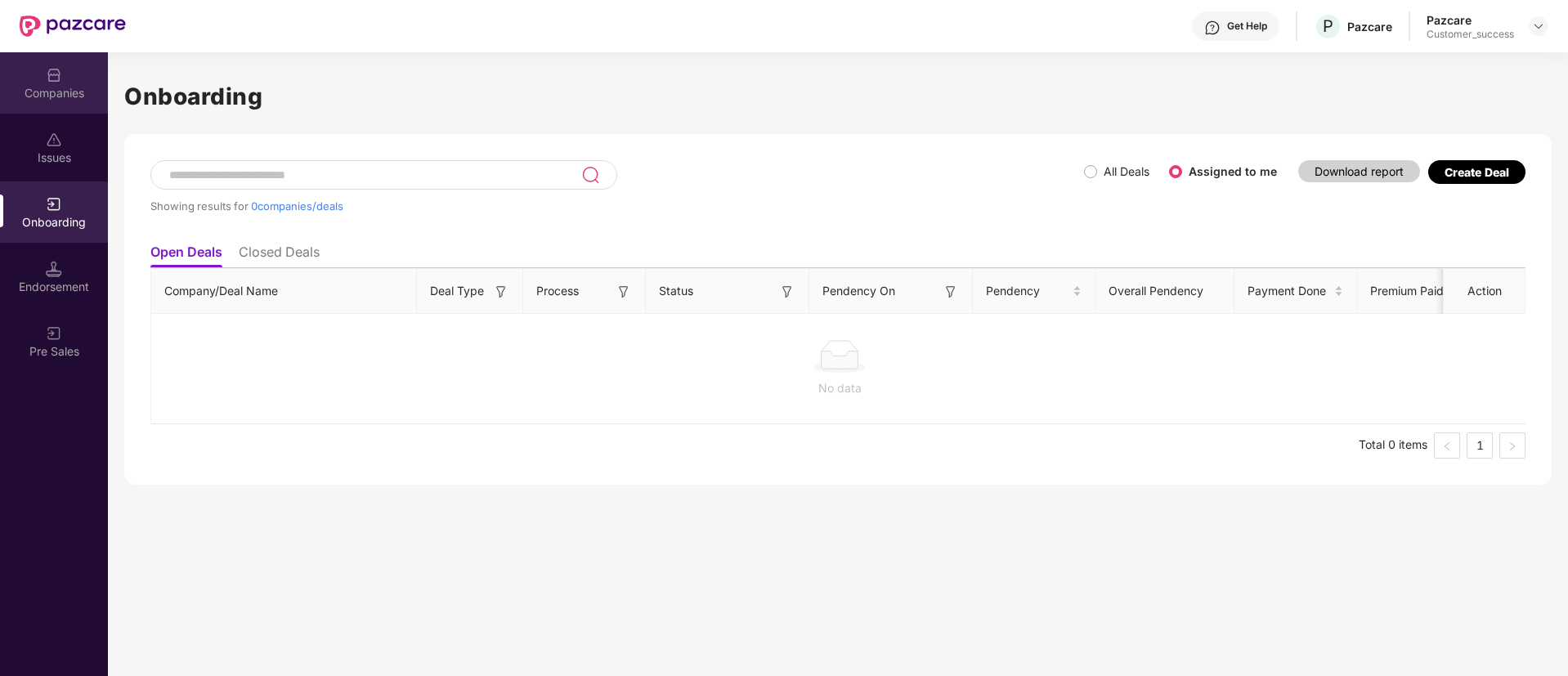
click at [24, 83] on div "Companies" at bounding box center [54, 83] width 108 height 62
